Goal: Task Accomplishment & Management: Use online tool/utility

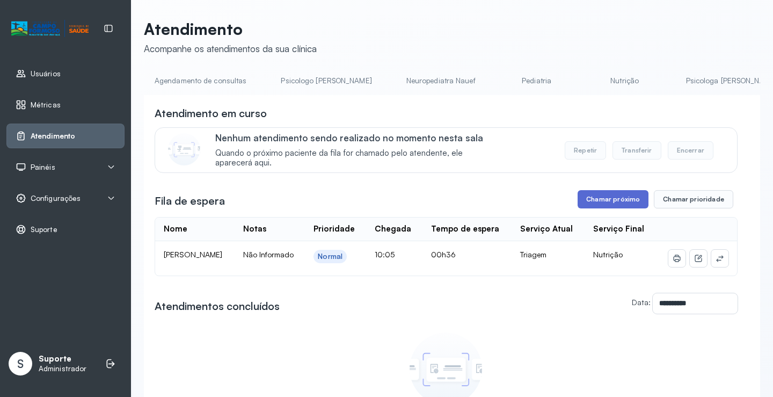
click at [615, 202] on button "Chamar próximo" at bounding box center [612, 199] width 71 height 18
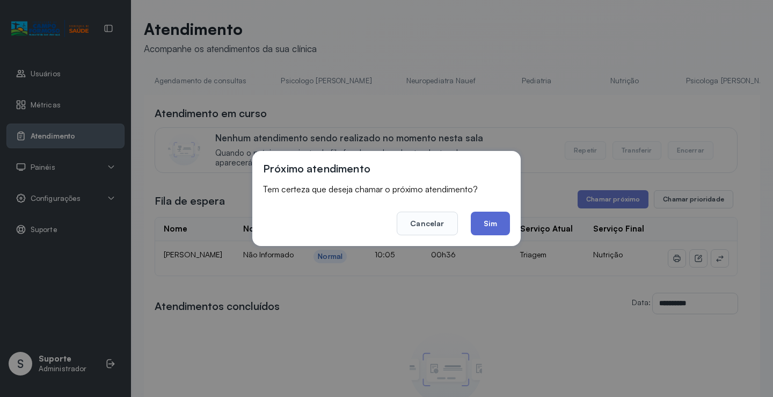
click at [489, 225] on button "Sim" at bounding box center [490, 223] width 39 height 24
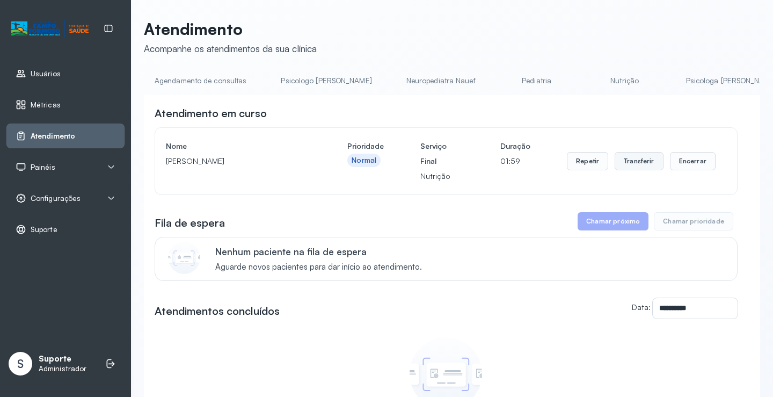
click at [640, 162] on button "Transferir" at bounding box center [638, 161] width 49 height 18
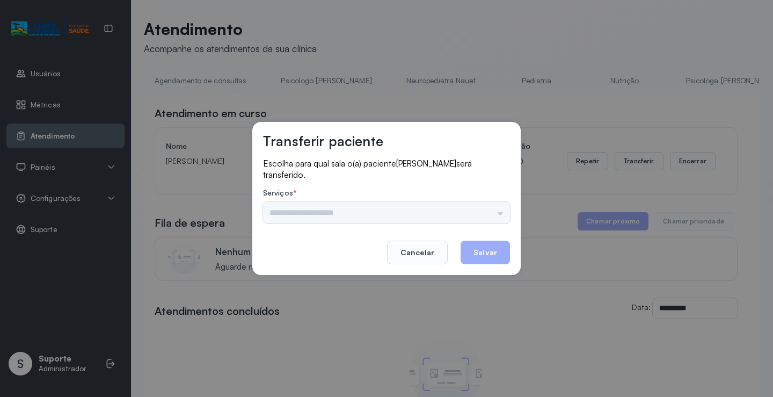
click at [291, 211] on div "Psicologo [PERSON_NAME] Nauef Pediatria Nutrição Psicologa Alana Agendamento de…" at bounding box center [386, 212] width 247 height 21
drag, startPoint x: 291, startPoint y: 214, endPoint x: 313, endPoint y: 217, distance: 21.6
click at [303, 217] on input "text" at bounding box center [386, 212] width 247 height 21
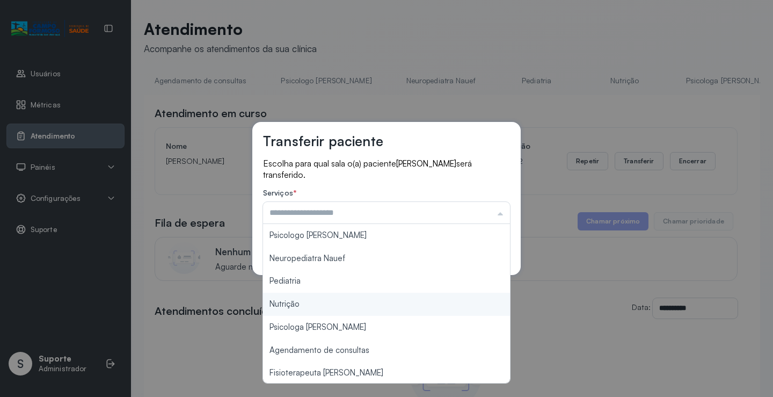
type input "********"
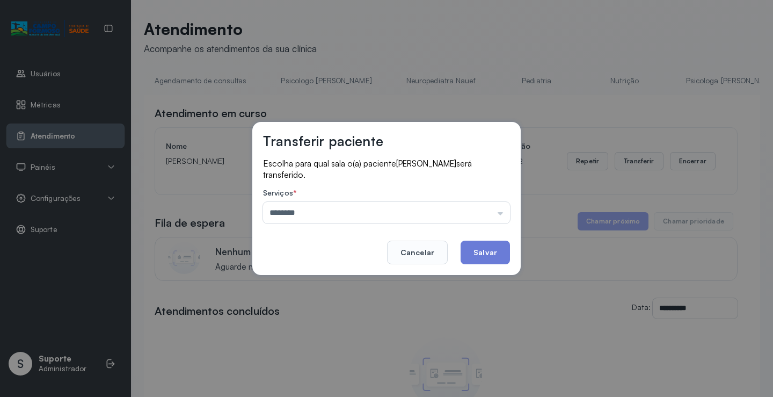
drag, startPoint x: 283, startPoint y: 304, endPoint x: 386, endPoint y: 276, distance: 106.9
click at [288, 302] on div "Transferir paciente Escolha para qual sala o(a) paciente [PERSON_NAME] será tra…" at bounding box center [386, 198] width 773 height 397
click at [514, 254] on div "Transferir paciente Escolha para qual sala o(a) paciente [PERSON_NAME] será tra…" at bounding box center [386, 198] width 268 height 153
click at [491, 256] on button "Salvar" at bounding box center [484, 252] width 49 height 24
